Goal: Transaction & Acquisition: Purchase product/service

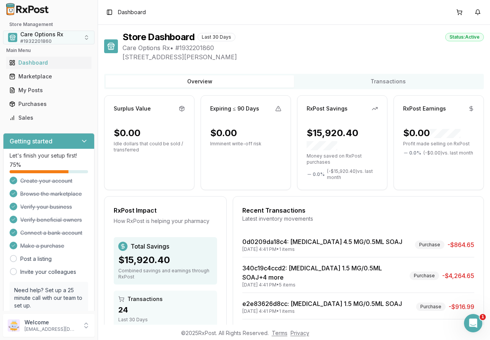
click at [43, 37] on span "Care Options Rx" at bounding box center [41, 35] width 43 height 8
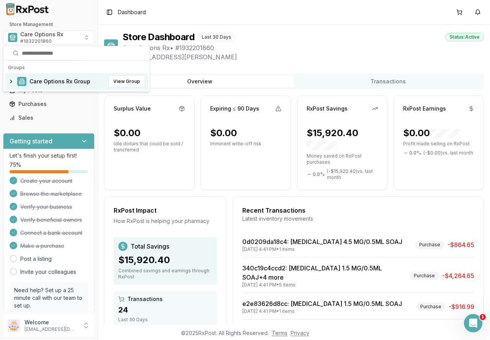
click at [50, 80] on span "Care Options Rx Group" at bounding box center [59, 82] width 61 height 8
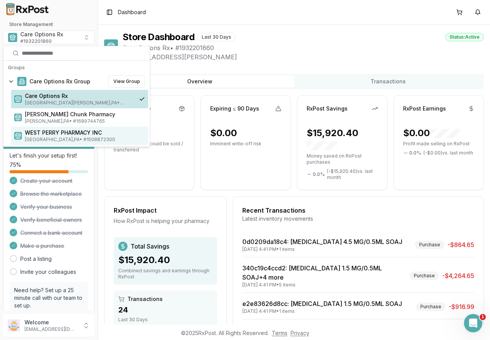
click at [48, 138] on span "Loysville , PA • # 1508872300" at bounding box center [85, 140] width 120 height 6
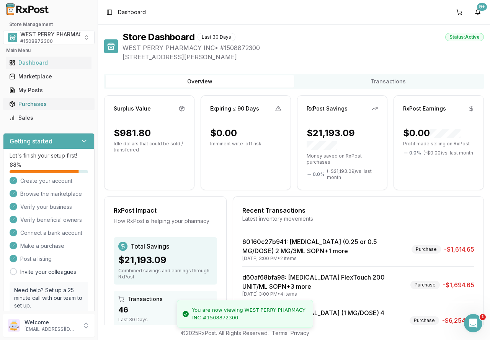
click at [38, 104] on div "Purchases" at bounding box center [48, 104] width 79 height 8
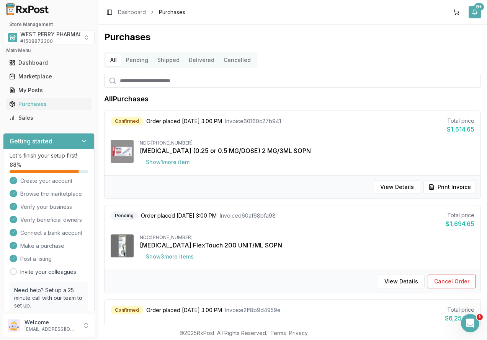
click at [475, 12] on button "9+" at bounding box center [475, 12] width 12 height 12
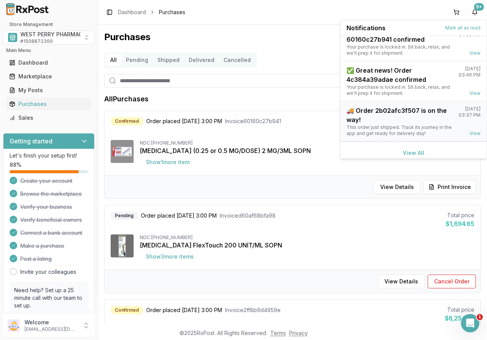
scroll to position [100, 0]
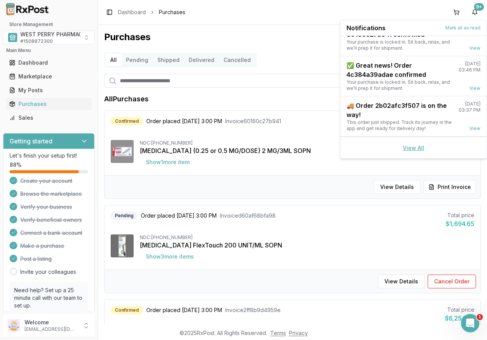
click at [405, 149] on link "View All" at bounding box center [413, 148] width 21 height 7
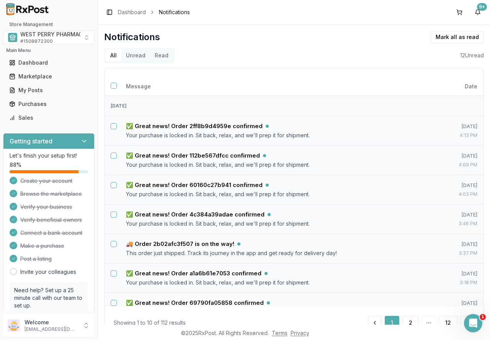
click at [131, 57] on button "Unread" at bounding box center [135, 55] width 29 height 12
click at [114, 87] on button "Select all notifications" at bounding box center [114, 86] width 6 height 6
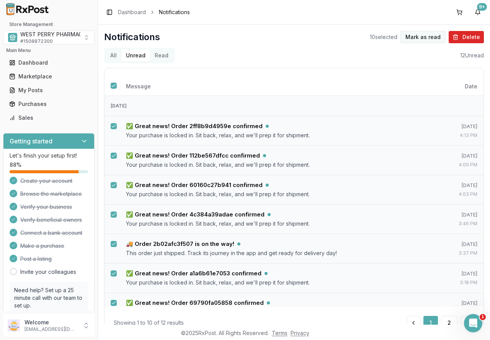
click at [425, 38] on button "Mark as read" at bounding box center [422, 37] width 45 height 12
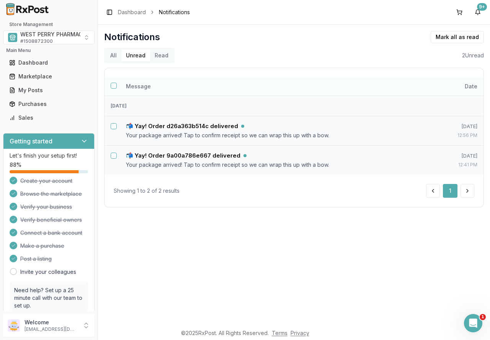
click at [114, 87] on button "Select all notifications" at bounding box center [114, 86] width 6 height 6
click at [427, 38] on button "Mark as read" at bounding box center [422, 37] width 45 height 12
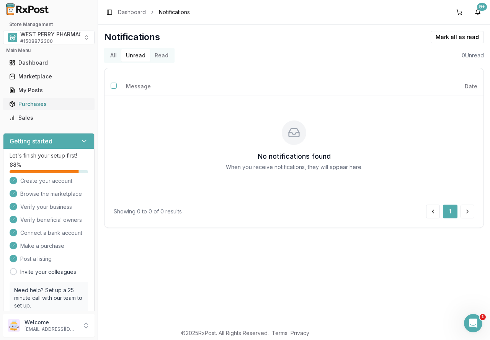
click at [29, 104] on div "Purchases" at bounding box center [48, 104] width 79 height 8
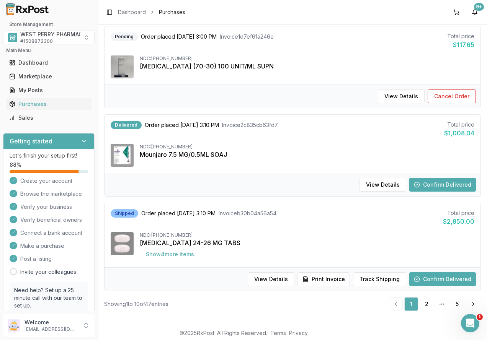
scroll to position [733, 0]
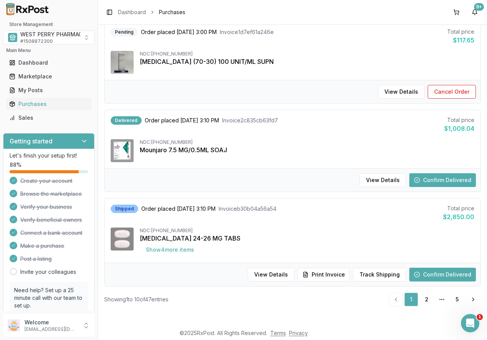
click at [431, 180] on button "Confirm Delivered" at bounding box center [442, 180] width 67 height 14
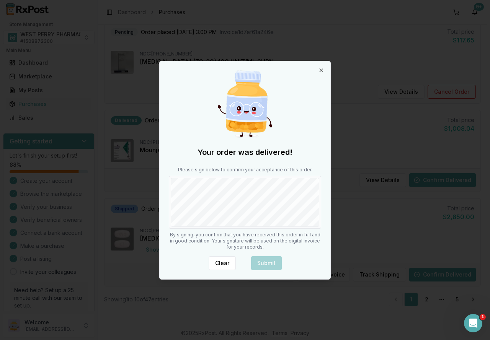
click at [218, 227] on div at bounding box center [245, 202] width 152 height 53
click at [270, 263] on button "Submit" at bounding box center [266, 263] width 31 height 14
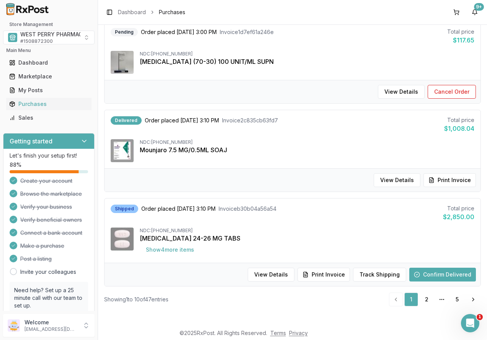
click at [436, 276] on button "Confirm Delivered" at bounding box center [442, 275] width 67 height 14
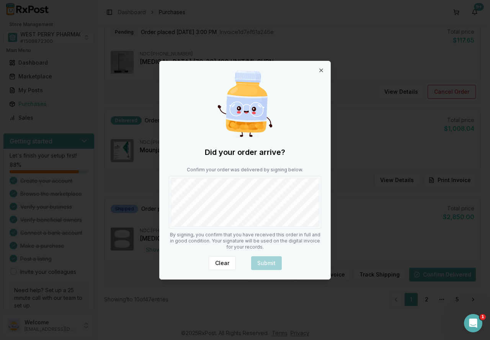
click at [219, 230] on div "Did your order arrive? Confirm your order was delivered by signing below. By si…" at bounding box center [245, 170] width 171 height 218
click at [266, 260] on button "Submit" at bounding box center [266, 263] width 31 height 14
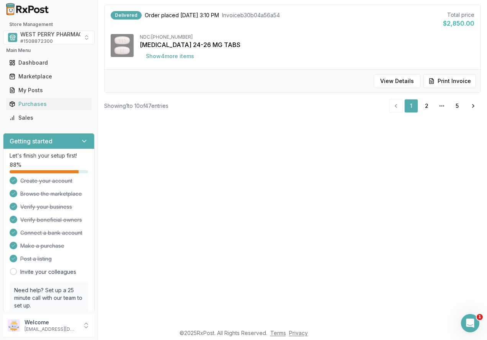
scroll to position [268, 0]
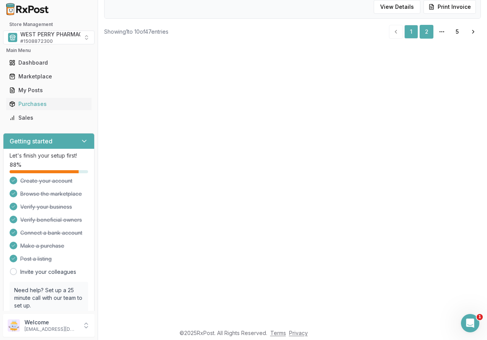
click at [423, 35] on link "2" at bounding box center [427, 32] width 14 height 14
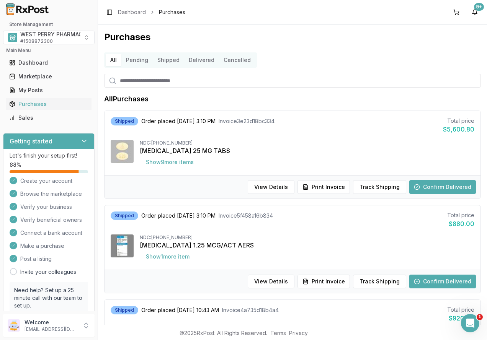
click at [198, 59] on button "Delivered" at bounding box center [201, 60] width 35 height 12
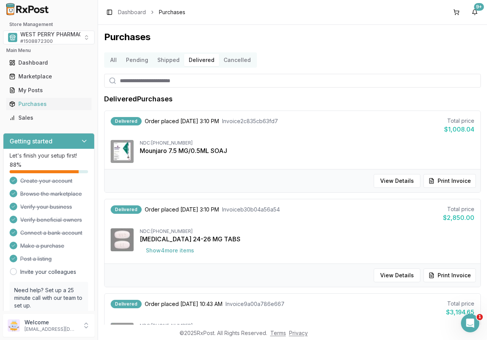
click at [171, 81] on input "search" at bounding box center [292, 81] width 377 height 14
type input "*****"
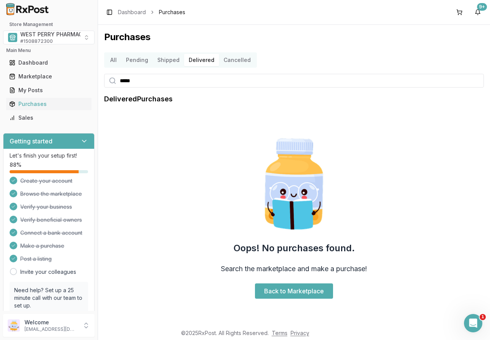
click at [151, 83] on input "*****" at bounding box center [294, 81] width 380 height 14
type input "******"
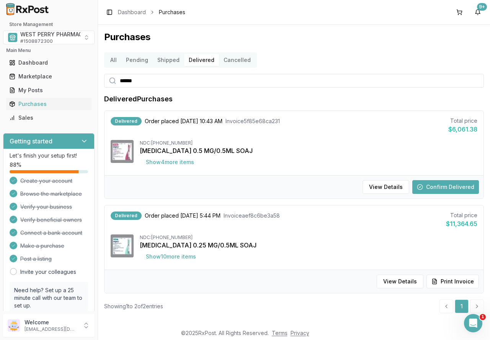
scroll to position [7, 0]
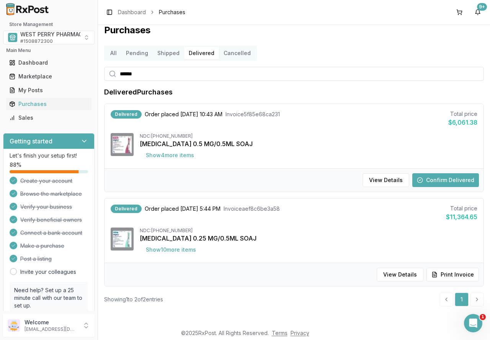
click at [165, 51] on button "Shipped" at bounding box center [168, 53] width 31 height 12
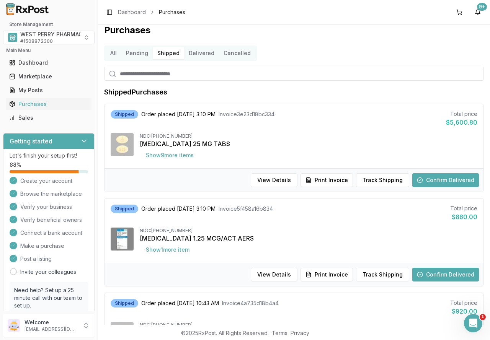
click at [153, 78] on input "search" at bounding box center [294, 74] width 380 height 14
type input "******"
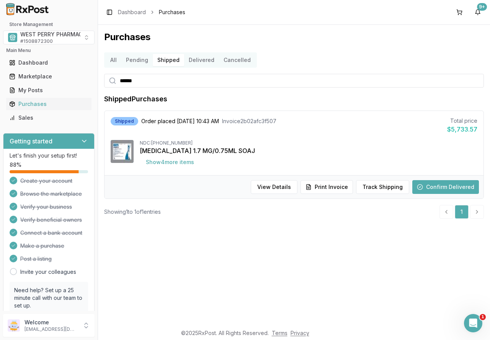
click at [140, 61] on button "Pending" at bounding box center [136, 60] width 31 height 12
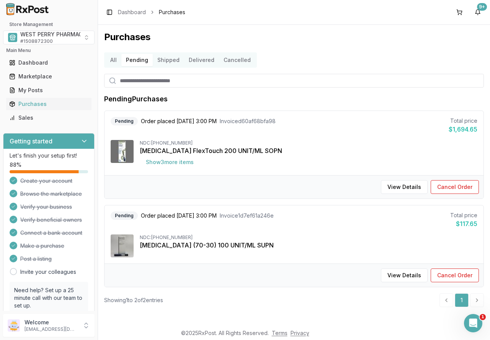
click at [142, 83] on input "search" at bounding box center [294, 81] width 380 height 14
type input "******"
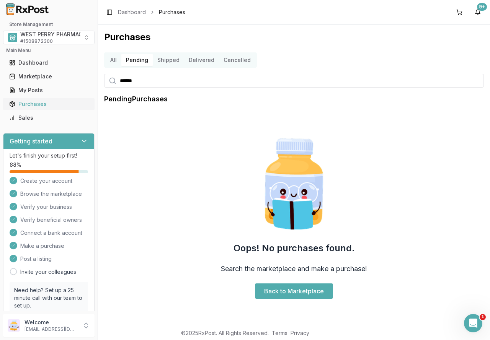
click at [34, 101] on div "Purchases" at bounding box center [48, 104] width 79 height 8
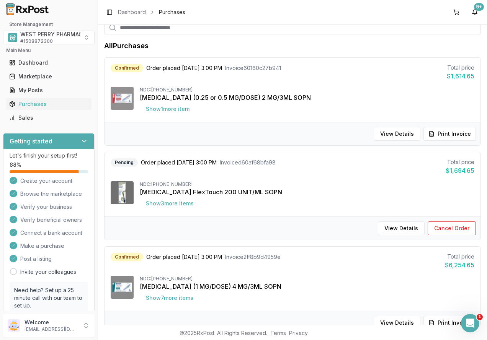
scroll to position [38, 0]
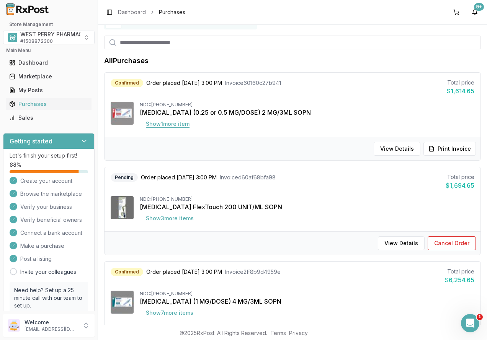
click at [174, 123] on button "Show 1 more item" at bounding box center [168, 124] width 56 height 14
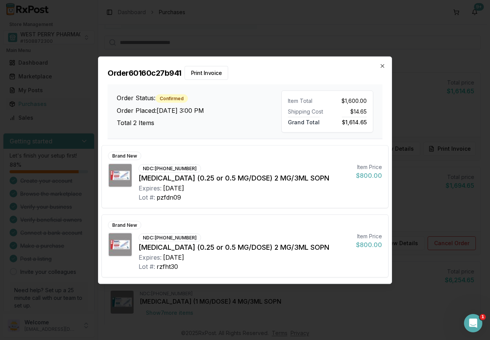
click at [379, 64] on div "Order 60160c27b941 Print Invoice Order Status: Confirmed Order Placed: 09/16/20…" at bounding box center [244, 98] width 293 height 82
click at [381, 64] on icon "button" at bounding box center [382, 66] width 6 height 6
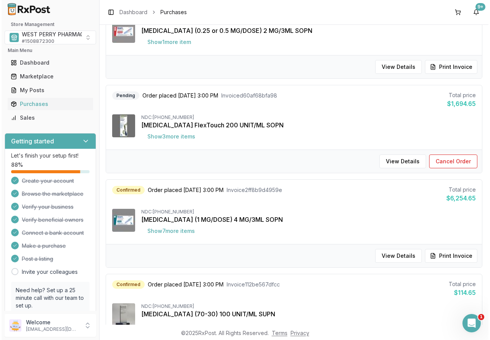
scroll to position [153, 0]
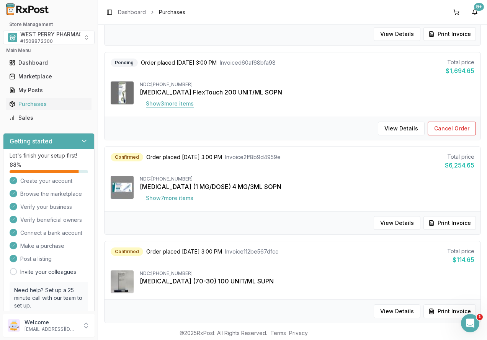
click at [175, 105] on button "Show 3 more item s" at bounding box center [170, 104] width 60 height 14
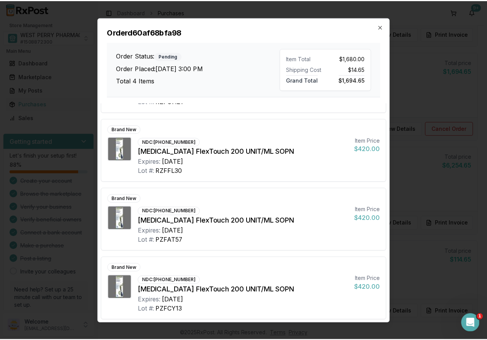
scroll to position [57, 0]
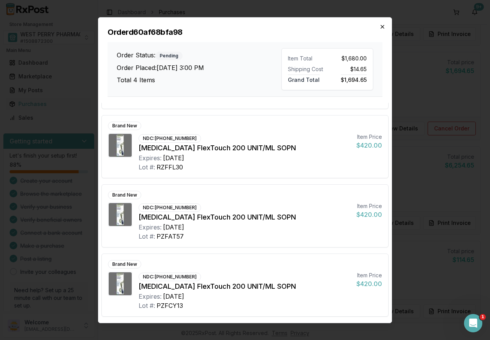
click at [382, 25] on icon "button" at bounding box center [382, 26] width 6 height 6
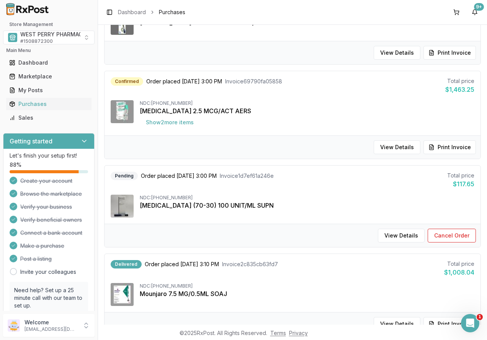
scroll to position [612, 0]
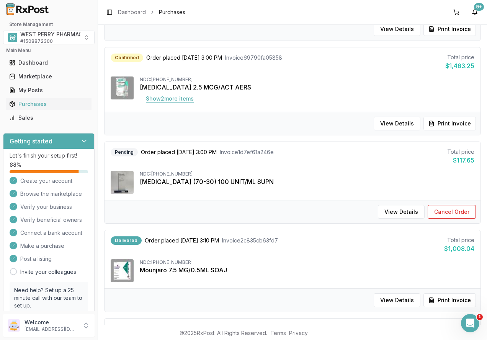
click at [182, 99] on button "Show 2 more item s" at bounding box center [170, 99] width 60 height 14
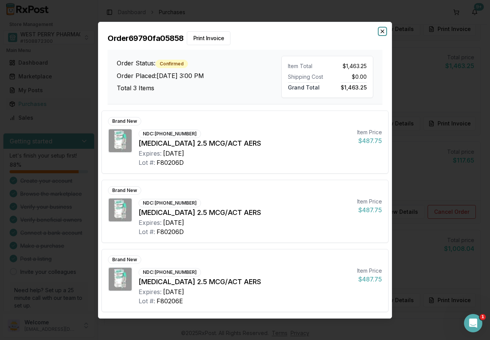
click at [381, 30] on icon "button" at bounding box center [382, 31] width 3 height 3
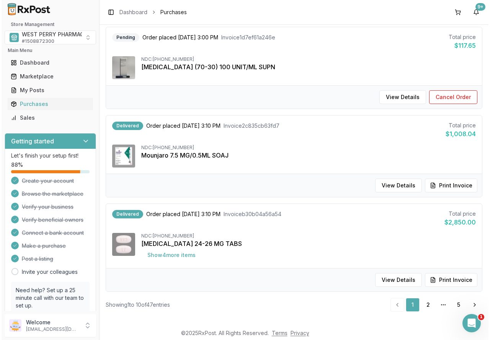
scroll to position [733, 0]
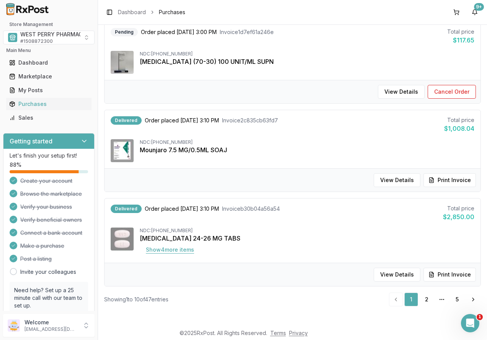
click at [177, 247] on button "Show 4 more item s" at bounding box center [170, 250] width 60 height 14
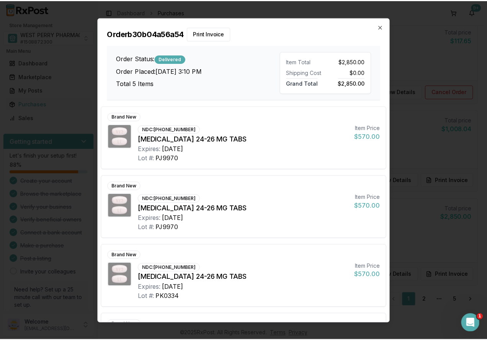
scroll to position [129, 0]
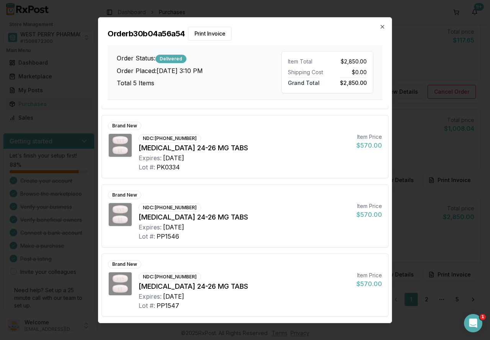
click at [385, 25] on div "Order b30b04a56a54 Print Invoice Order Status: Delivered Order Placed: 09/15/20…" at bounding box center [244, 58] width 293 height 82
click at [384, 27] on icon "button" at bounding box center [382, 26] width 6 height 6
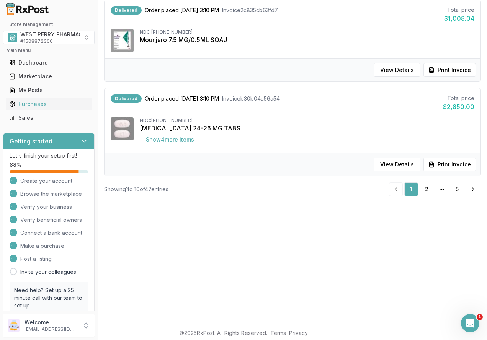
scroll to position [153, 0]
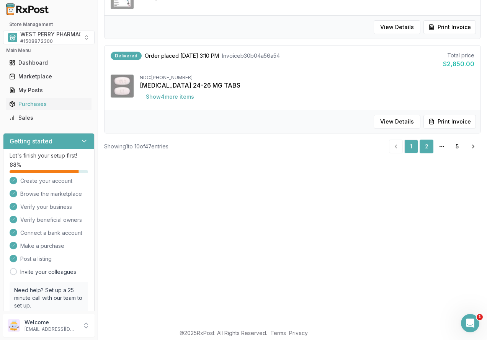
click at [424, 145] on link "2" at bounding box center [427, 147] width 14 height 14
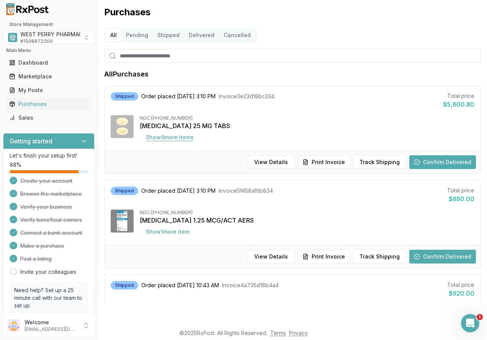
click at [190, 135] on button "Show 9 more item s" at bounding box center [170, 138] width 60 height 14
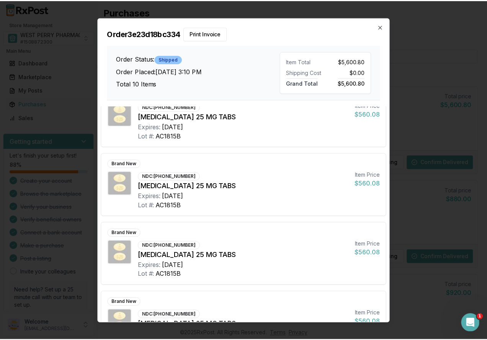
scroll to position [476, 0]
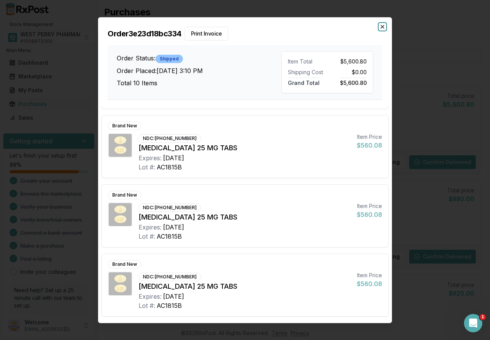
click at [384, 28] on icon "button" at bounding box center [382, 26] width 3 height 3
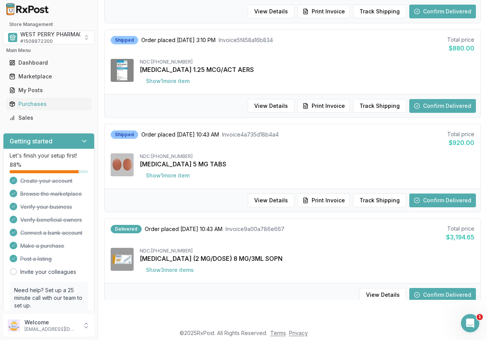
scroll to position [153, 0]
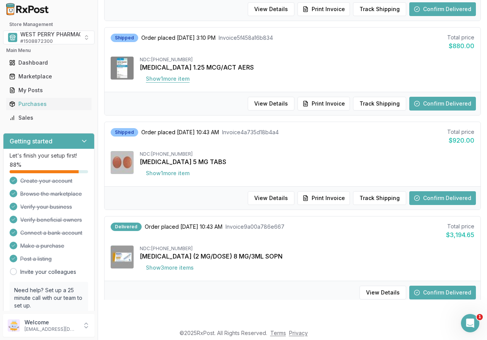
click at [176, 81] on button "Show 1 more item" at bounding box center [168, 79] width 56 height 14
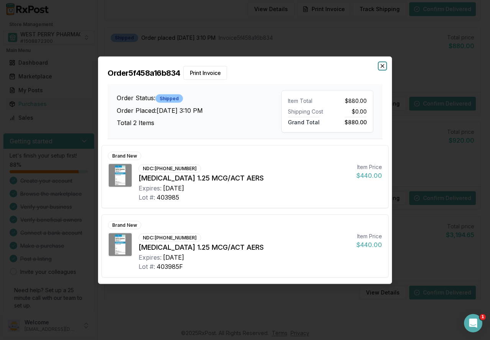
click at [381, 64] on icon "button" at bounding box center [382, 66] width 6 height 6
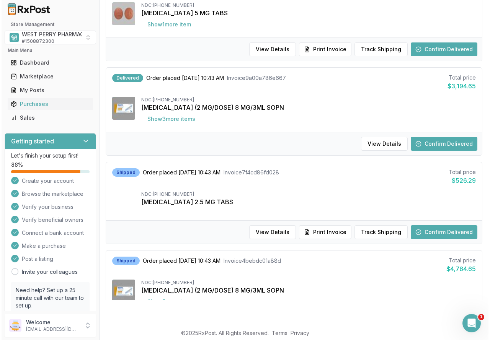
scroll to position [306, 0]
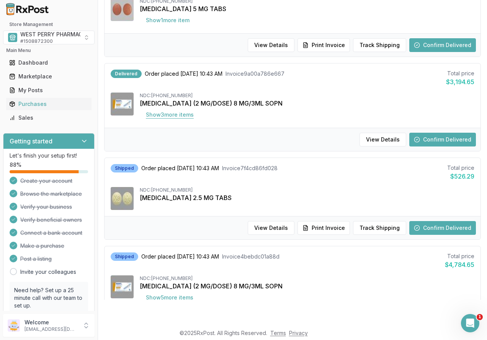
click at [185, 114] on button "Show 3 more item s" at bounding box center [170, 115] width 60 height 14
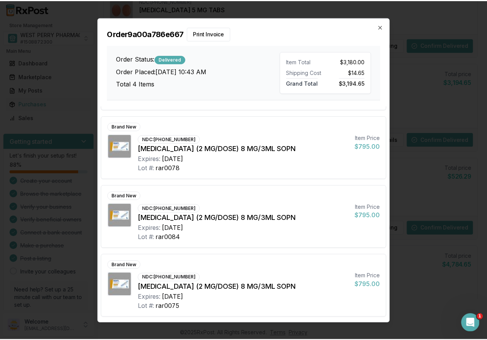
scroll to position [60, 0]
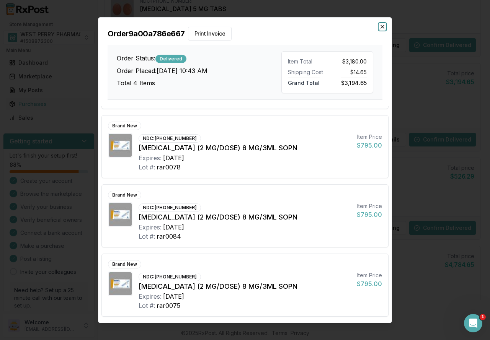
click at [382, 26] on icon "button" at bounding box center [382, 26] width 6 height 6
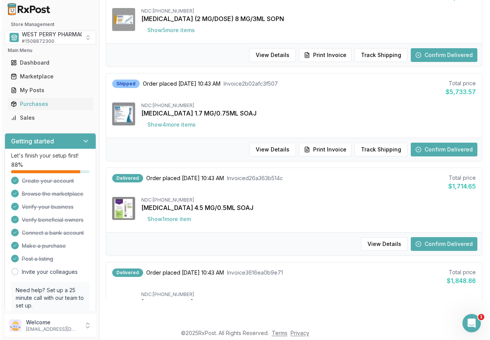
scroll to position [574, 0]
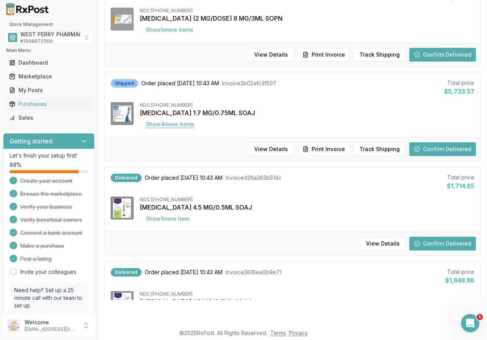
click at [184, 123] on button "Show 4 more item s" at bounding box center [170, 125] width 60 height 14
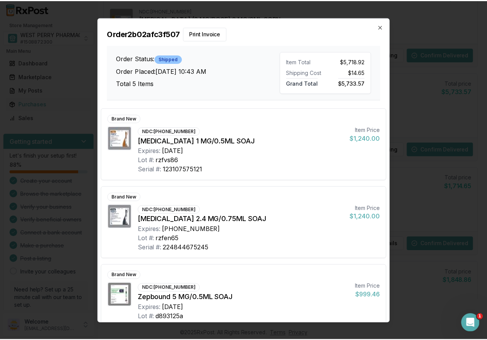
scroll to position [38, 0]
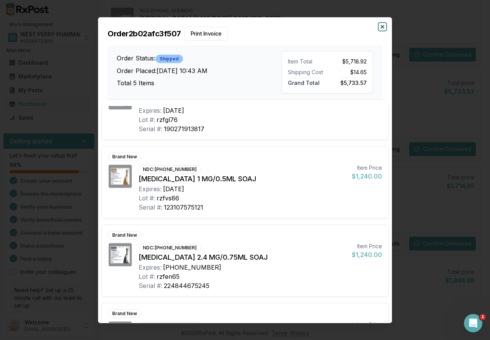
click at [382, 27] on icon "button" at bounding box center [382, 26] width 3 height 3
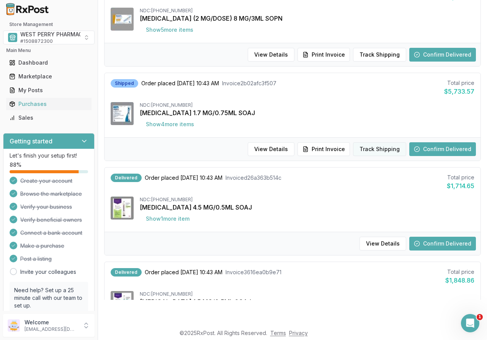
click at [370, 148] on button "Track Shipping" at bounding box center [379, 149] width 53 height 14
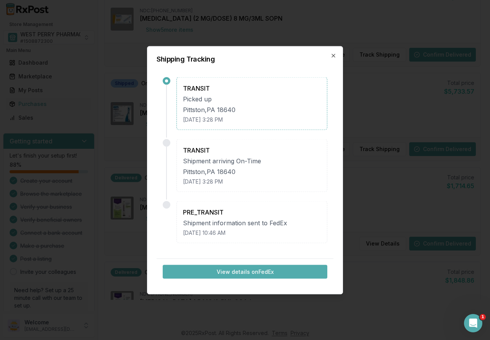
click at [256, 273] on button "View details on FedEx" at bounding box center [245, 272] width 165 height 14
click at [333, 59] on h2 "Shipping Tracking" at bounding box center [245, 59] width 177 height 7
click at [333, 54] on icon "button" at bounding box center [333, 55] width 6 height 6
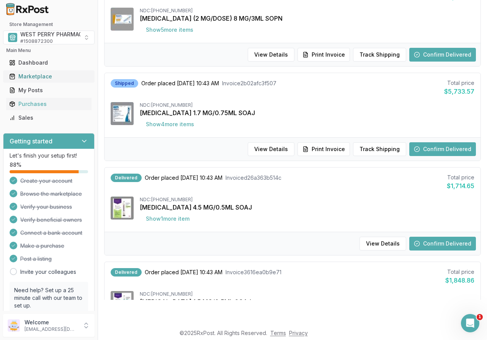
click at [24, 78] on div "Marketplace" at bounding box center [48, 77] width 79 height 8
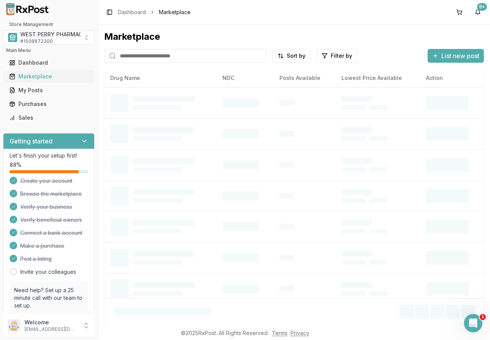
scroll to position [0, 0]
drag, startPoint x: 171, startPoint y: 59, endPoint x: 167, endPoint y: 58, distance: 4.7
click at [171, 59] on input "search" at bounding box center [185, 56] width 162 height 14
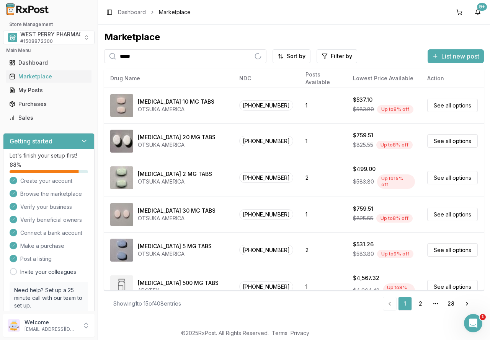
type input "*****"
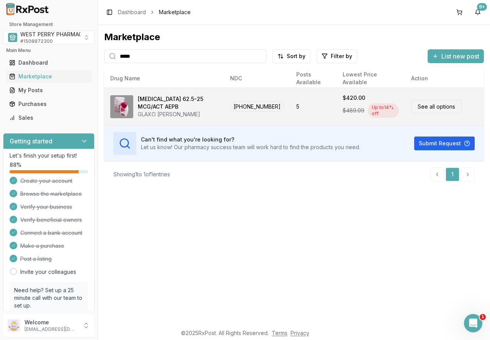
click at [170, 108] on div "Anoro Ellipta 62.5-25 MCG/ACT AEPB" at bounding box center [178, 102] width 80 height 15
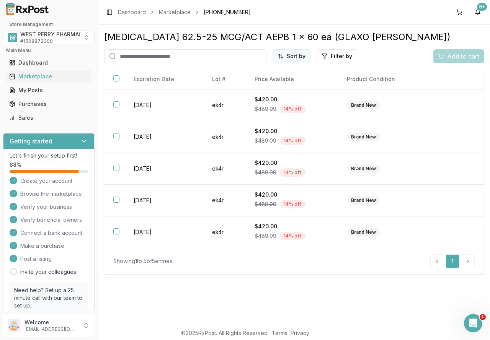
click at [292, 60] on html "1 Store Management WEST PERRY PHARMACY INC # 1508872300 Main Menu Dashboard Mar…" at bounding box center [245, 170] width 490 height 340
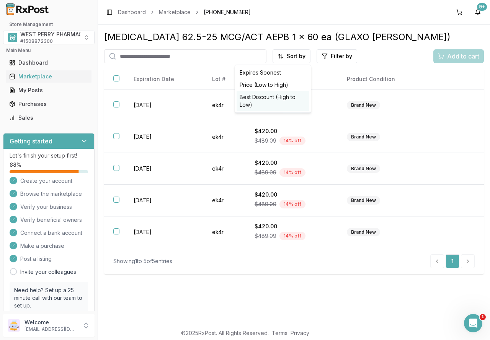
click at [287, 96] on div "Best Discount (High to Low)" at bounding box center [273, 101] width 73 height 20
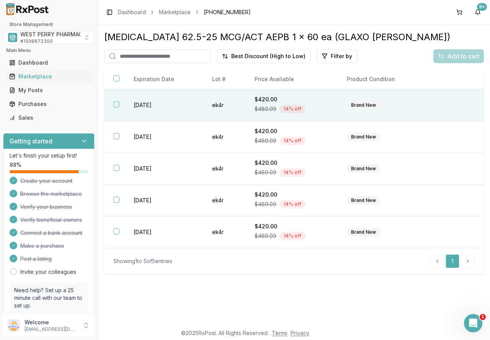
click at [124, 105] on th at bounding box center [114, 106] width 20 height 32
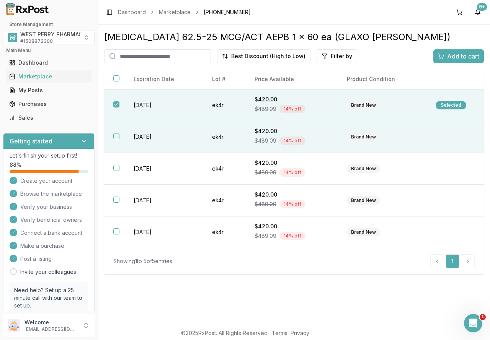
click at [117, 135] on button "button" at bounding box center [116, 136] width 6 height 6
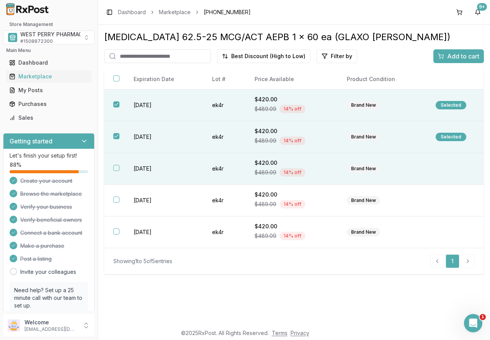
click at [118, 166] on button "button" at bounding box center [116, 168] width 6 height 6
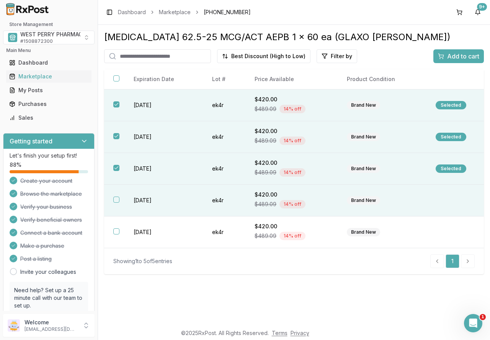
click at [115, 199] on button "button" at bounding box center [116, 200] width 6 height 6
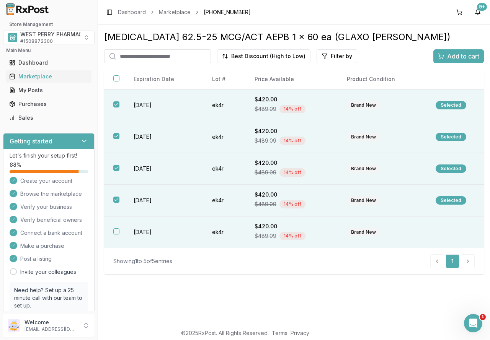
click at [121, 228] on th at bounding box center [114, 233] width 20 height 32
click at [457, 57] on span "Add to cart" at bounding box center [463, 56] width 32 height 9
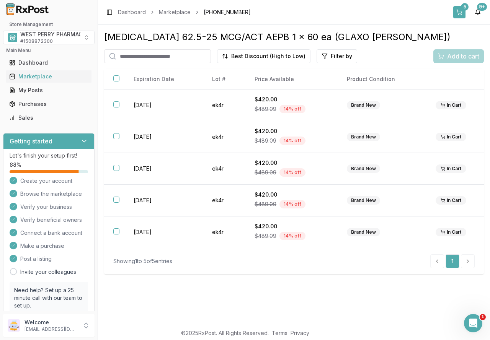
click at [461, 10] on button "5" at bounding box center [459, 12] width 12 height 12
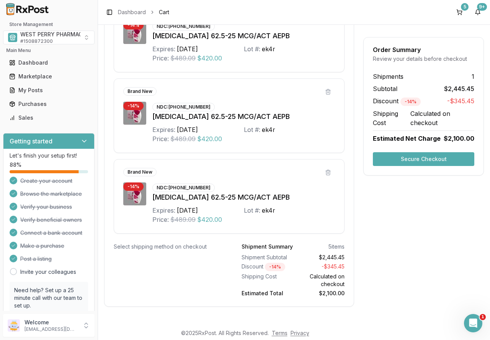
scroll to position [370, 0]
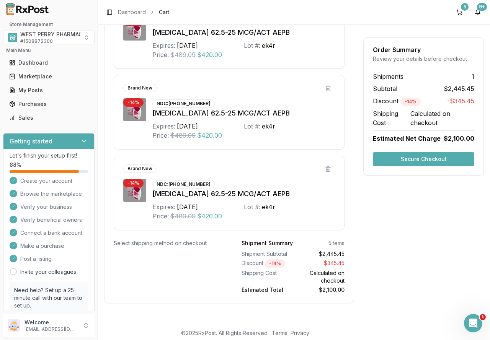
click at [412, 158] on button "Secure Checkout" at bounding box center [423, 159] width 101 height 14
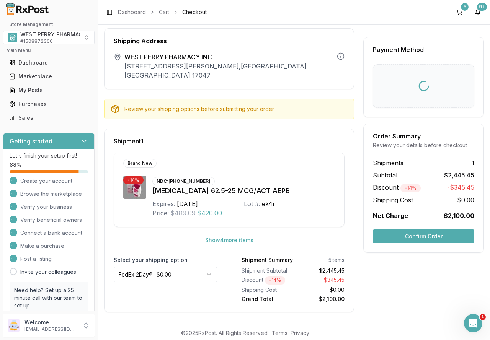
scroll to position [12, 0]
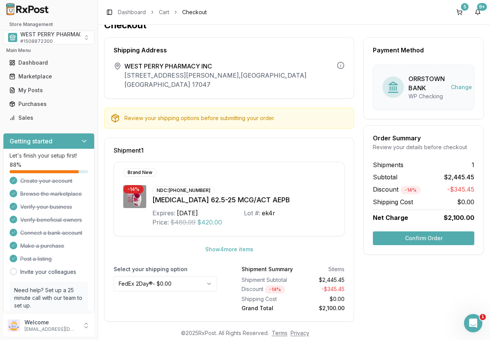
click at [425, 238] on button "Confirm Order" at bounding box center [423, 239] width 101 height 14
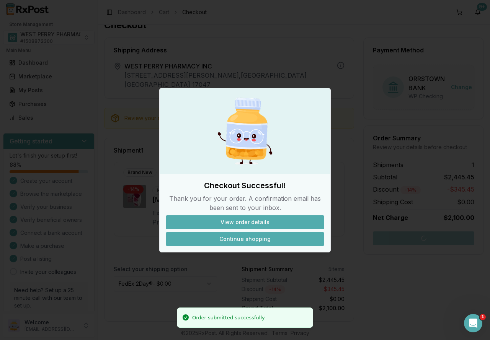
click at [257, 238] on button "Continue shopping" at bounding box center [245, 239] width 158 height 14
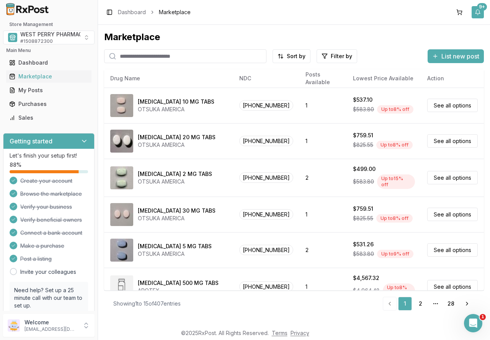
click at [476, 13] on button "9+" at bounding box center [478, 12] width 12 height 12
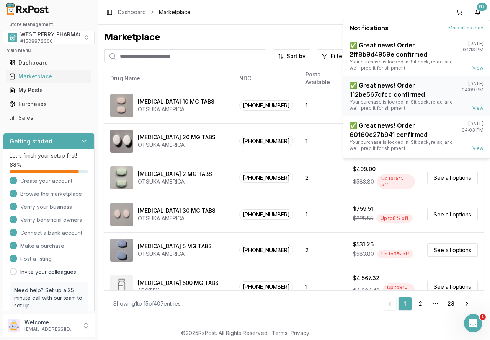
scroll to position [100, 0]
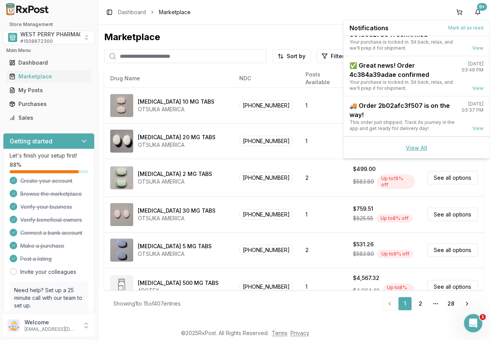
click at [408, 149] on link "View All" at bounding box center [416, 148] width 21 height 7
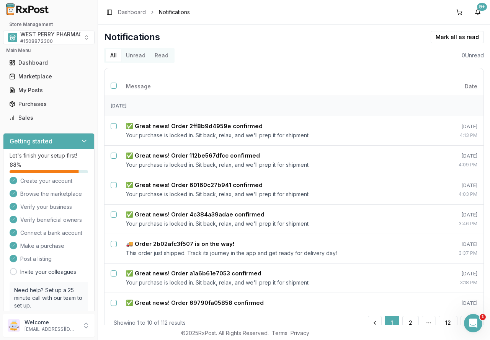
click at [137, 54] on button "Unread" at bounding box center [135, 55] width 29 height 12
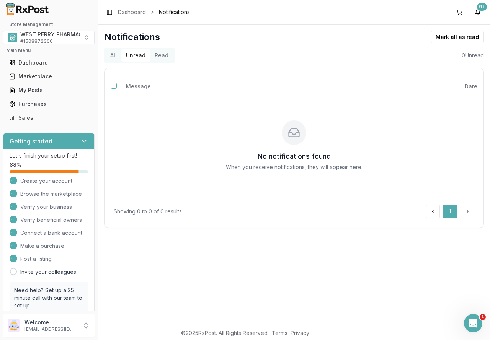
click at [201, 256] on div "Notifications [PERSON_NAME] all as read All Unread Read 0 Unread Message Date N…" at bounding box center [294, 175] width 392 height 300
click at [44, 38] on span "WEST PERRY PHARMACY INC" at bounding box center [58, 35] width 77 height 8
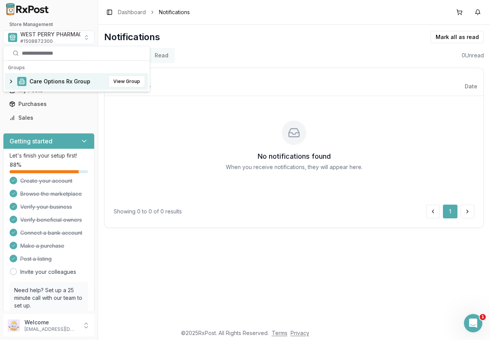
click at [47, 81] on span "Care Options Rx Group" at bounding box center [59, 82] width 61 height 8
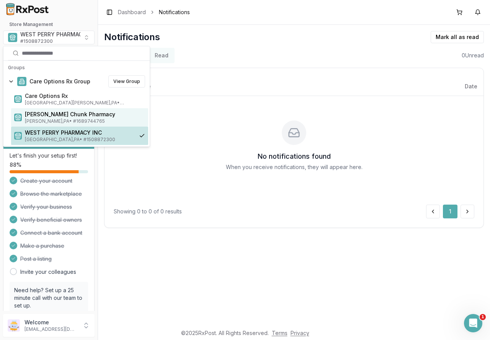
click at [39, 118] on span "[PERSON_NAME] Chunk Pharmacy" at bounding box center [85, 115] width 120 height 8
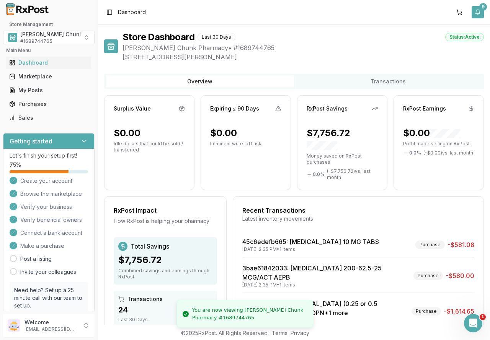
click at [476, 12] on button "9" at bounding box center [478, 12] width 12 height 12
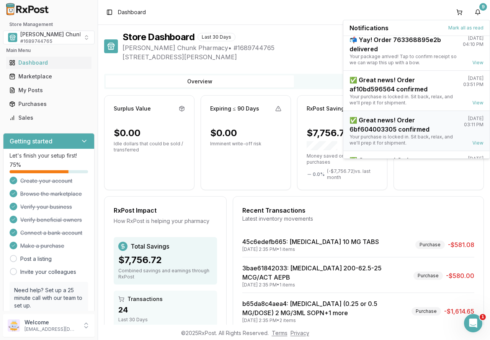
scroll to position [100, 0]
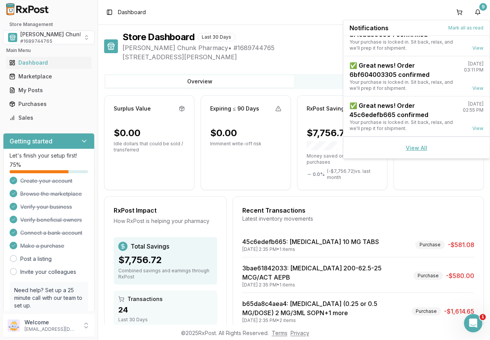
click at [407, 148] on link "View All" at bounding box center [416, 148] width 21 height 7
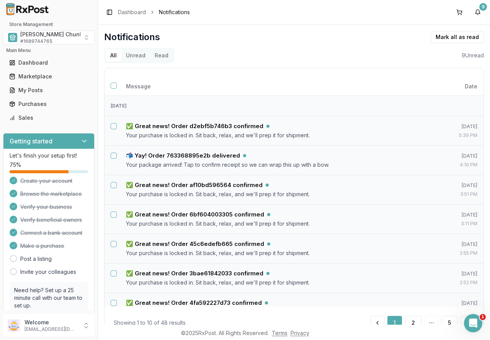
click at [137, 56] on button "Unread" at bounding box center [135, 55] width 29 height 12
click at [112, 85] on button "Select all notifications" at bounding box center [114, 86] width 6 height 6
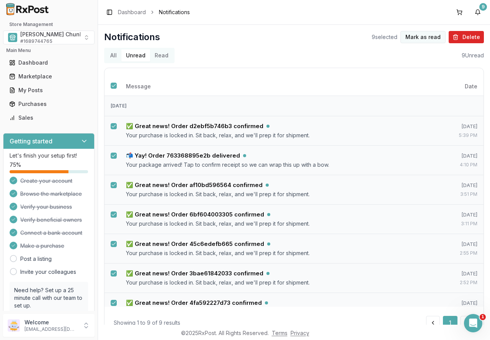
click at [417, 38] on button "Mark as read" at bounding box center [422, 37] width 45 height 12
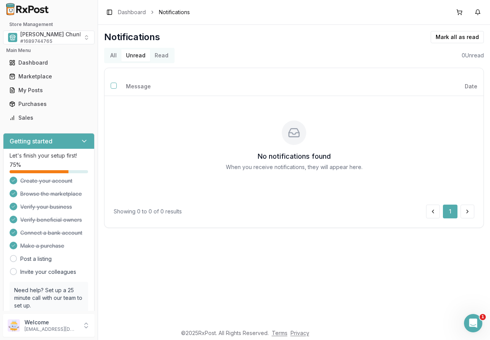
click at [255, 264] on div "Notifications [PERSON_NAME] all as read All Unread Read 0 Unread Message Date N…" at bounding box center [294, 175] width 392 height 300
click at [39, 104] on div "Purchases" at bounding box center [48, 104] width 79 height 8
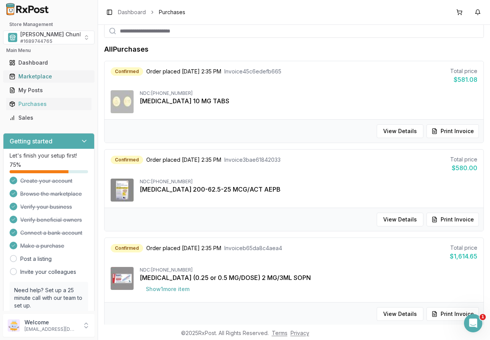
click at [26, 75] on div "Marketplace" at bounding box center [48, 77] width 79 height 8
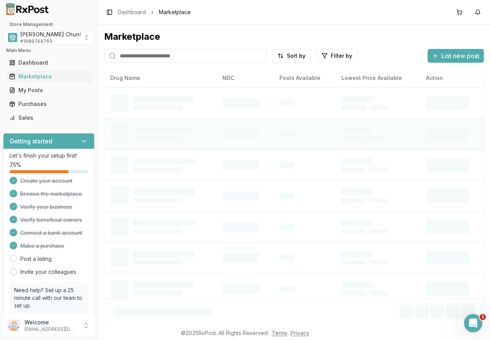
scroll to position [0, 0]
click at [129, 54] on input "search" at bounding box center [185, 56] width 162 height 14
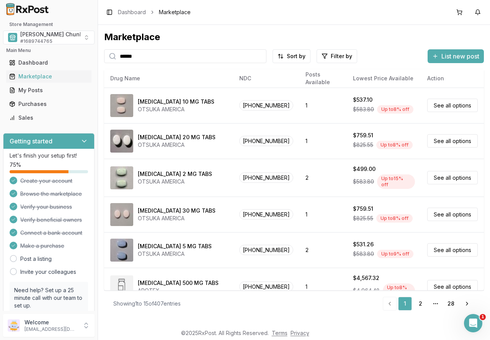
scroll to position [0, 0]
type input "*********"
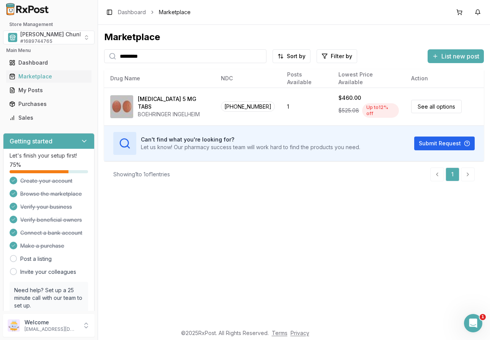
click at [217, 213] on div "Marketplace ********* Sort by Filter by List new post Card Table NDC: [PHONE_NU…" at bounding box center [294, 175] width 392 height 300
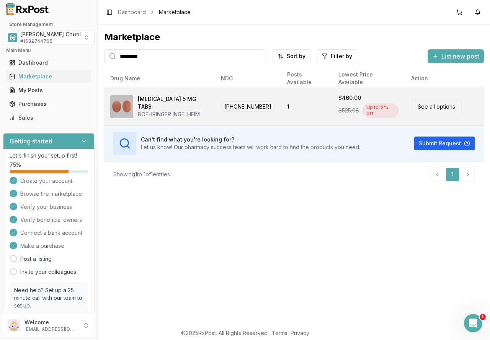
click at [246, 100] on td "[PHONE_NUMBER]" at bounding box center [248, 107] width 66 height 38
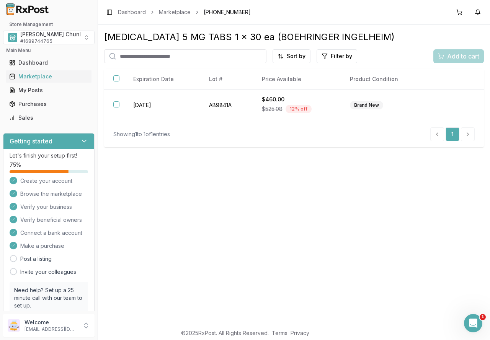
click at [337, 187] on div "[MEDICAL_DATA] 5 MG TABS 1 x 30 ea (BOEHRINGER INGELHEIM) Sort by Filter by Add…" at bounding box center [294, 175] width 392 height 300
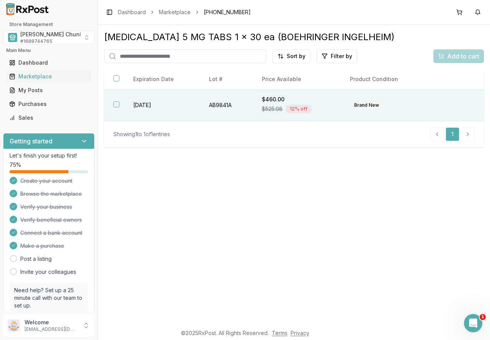
click at [269, 111] on span "$525.08" at bounding box center [272, 109] width 21 height 8
click at [440, 58] on div "Add to cart" at bounding box center [458, 56] width 41 height 9
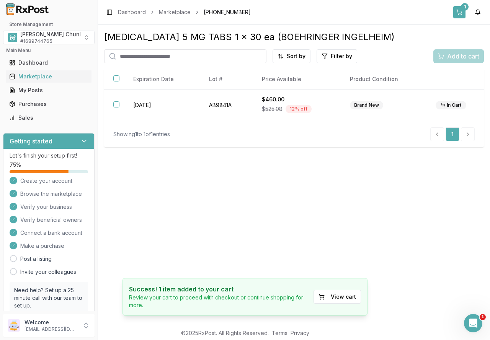
click at [458, 8] on button "1" at bounding box center [459, 12] width 12 height 12
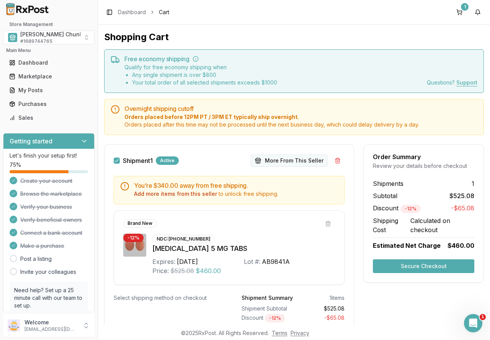
click at [285, 159] on button "More From This Seller" at bounding box center [289, 161] width 77 height 12
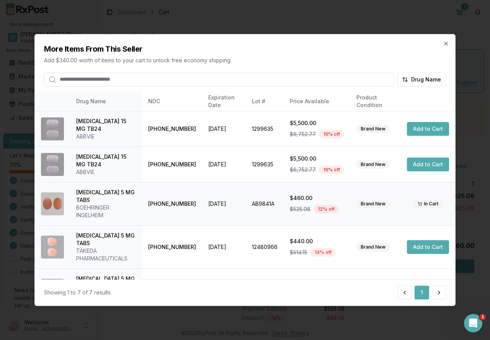
scroll to position [80, 0]
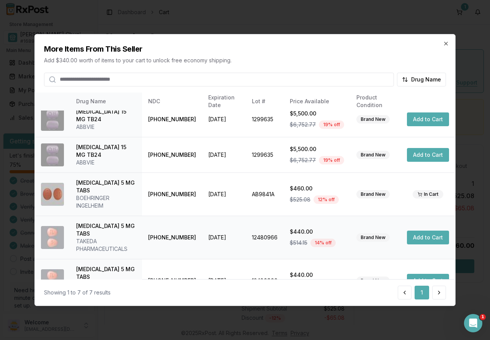
click at [416, 231] on button "Add to Cart" at bounding box center [428, 238] width 42 height 14
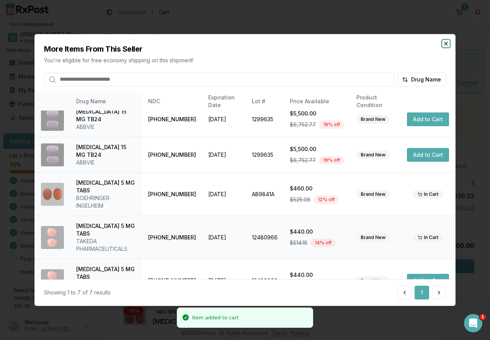
click at [447, 41] on icon "button" at bounding box center [446, 44] width 6 height 6
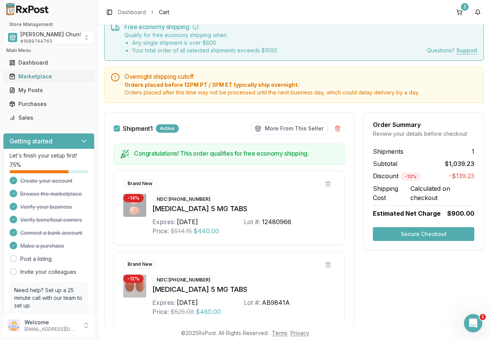
scroll to position [0, 0]
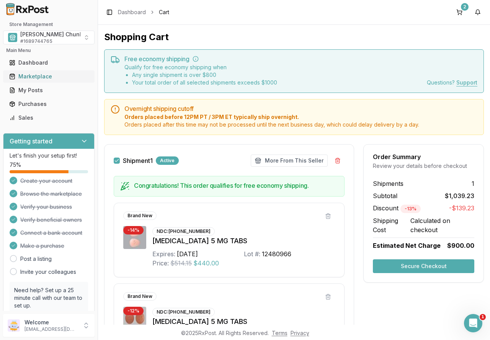
click at [32, 76] on div "Marketplace" at bounding box center [48, 77] width 79 height 8
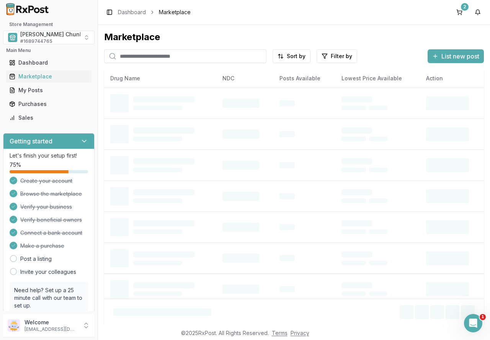
click at [145, 54] on input "search" at bounding box center [185, 56] width 162 height 14
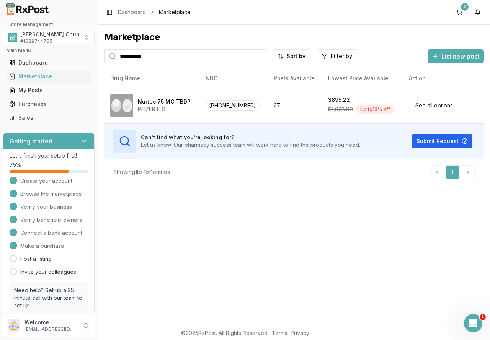
type input "**********"
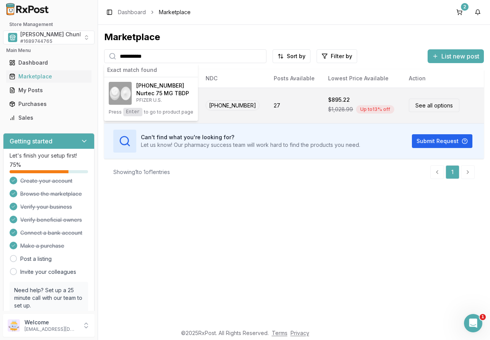
click at [233, 106] on span "[PHONE_NUMBER]" at bounding box center [233, 105] width 54 height 10
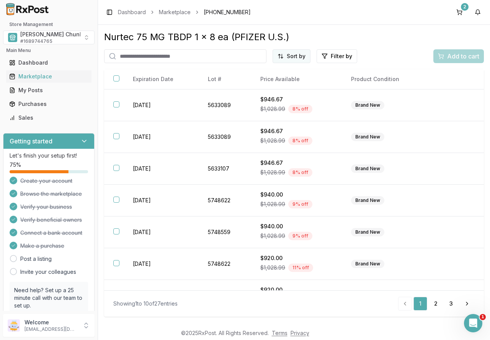
click at [294, 54] on html "Store Management [PERSON_NAME] Chunk Pharmacy # 1689744765 Main Menu Dashboard …" at bounding box center [245, 170] width 490 height 340
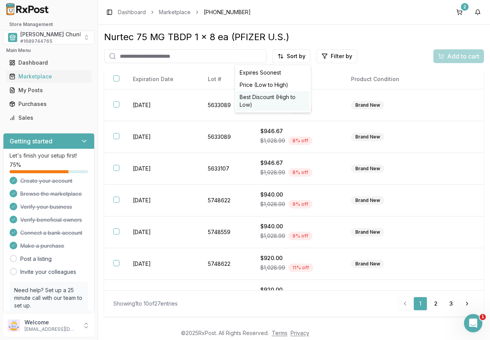
click at [281, 96] on div "Best Discount (High to Low)" at bounding box center [273, 101] width 73 height 20
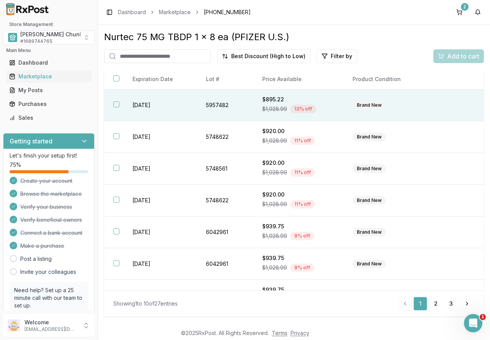
click at [189, 108] on td "[DATE]" at bounding box center [159, 106] width 73 height 32
click at [458, 55] on span "Add to cart" at bounding box center [463, 56] width 32 height 9
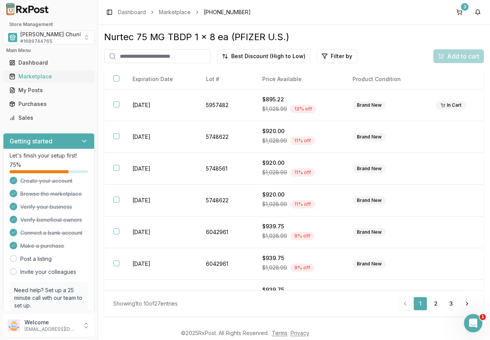
click at [32, 72] on link "Marketplace" at bounding box center [48, 77] width 85 height 14
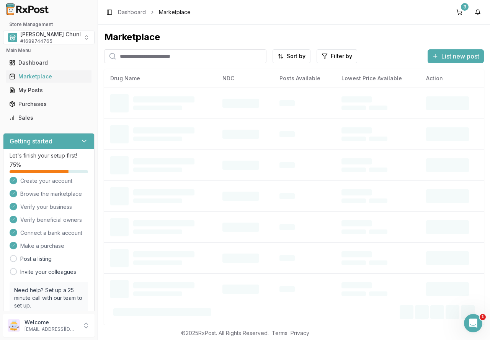
click at [140, 54] on input "search" at bounding box center [185, 56] width 162 height 14
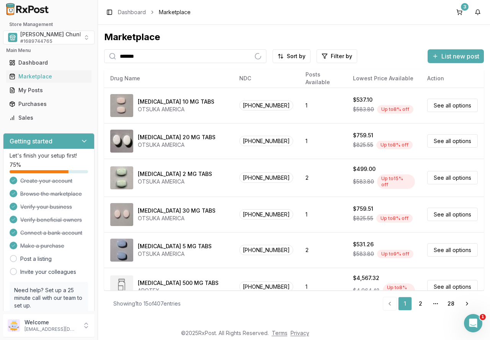
type input "*******"
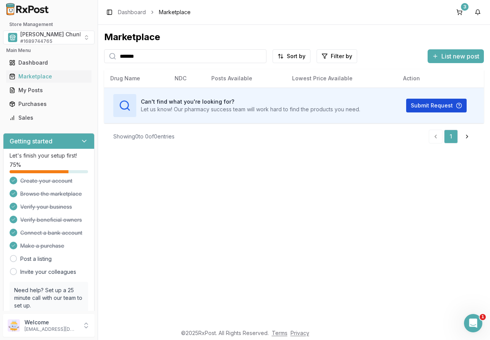
click at [437, 106] on button "Submit Request" at bounding box center [436, 106] width 60 height 14
click at [305, 168] on div "Marketplace ******* Sort by Filter by List new post Card Table Can't find what …" at bounding box center [294, 175] width 392 height 300
click at [353, 188] on div "Marketplace ******* Sort by Filter by List new post Card Table Can't find what …" at bounding box center [294, 175] width 392 height 300
click at [455, 10] on button "3" at bounding box center [459, 12] width 12 height 12
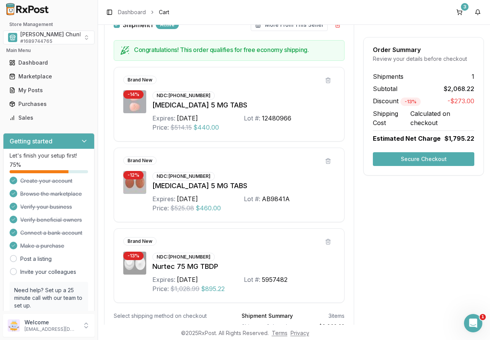
scroll to position [132, 0]
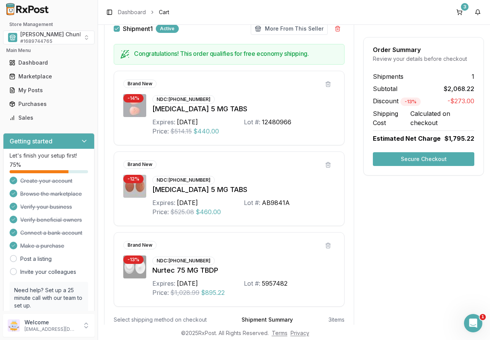
click at [402, 158] on button "Secure Checkout" at bounding box center [423, 159] width 101 height 14
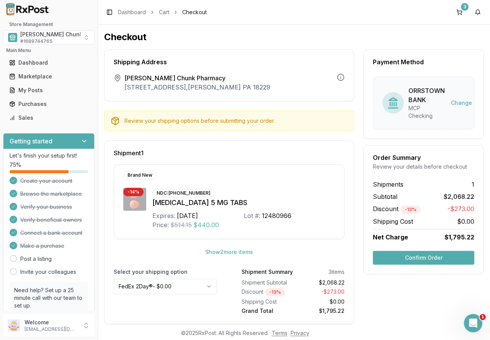
click at [413, 260] on button "Confirm Order" at bounding box center [423, 258] width 101 height 14
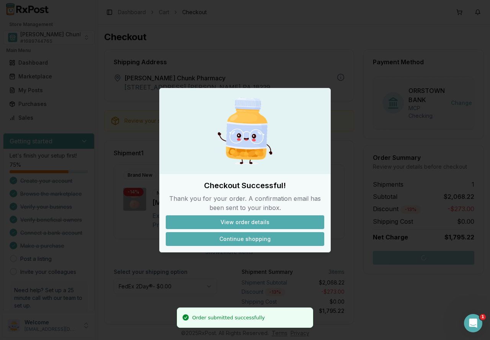
click at [255, 238] on button "Continue shopping" at bounding box center [245, 239] width 158 height 14
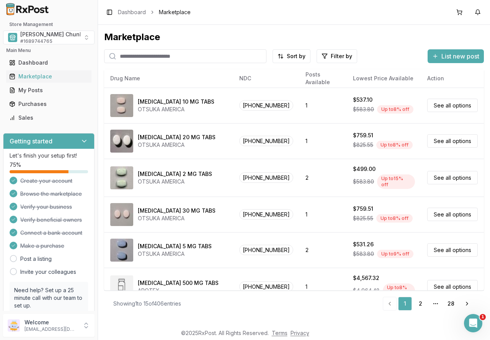
click at [150, 56] on input "search" at bounding box center [185, 56] width 162 height 14
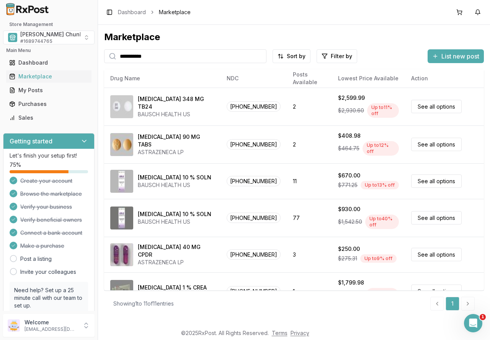
type input "**********"
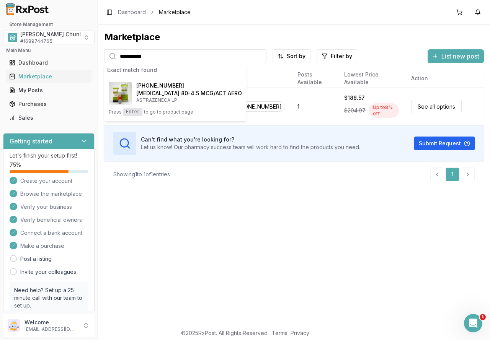
click at [255, 205] on div "**********" at bounding box center [294, 175] width 392 height 300
click at [279, 221] on div "**********" at bounding box center [294, 175] width 392 height 300
click at [209, 206] on div "**********" at bounding box center [294, 175] width 392 height 300
click at [220, 207] on div "**********" at bounding box center [294, 175] width 392 height 300
click at [151, 206] on div "**********" at bounding box center [294, 175] width 392 height 300
